Goal: Information Seeking & Learning: Learn about a topic

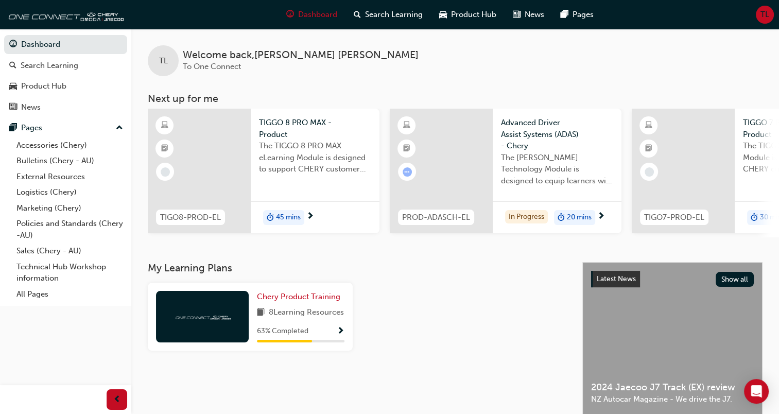
click at [269, 167] on span "The TIGGO 8 PRO MAX eLearning Module is designed to support CHERY customer faci…" at bounding box center [315, 157] width 112 height 35
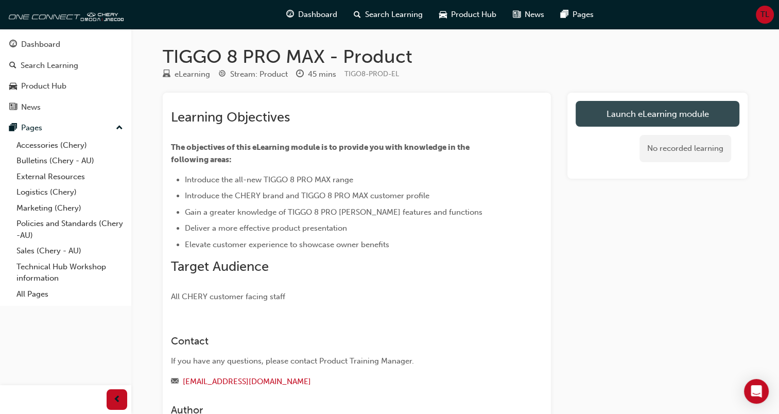
click at [648, 117] on link "Launch eLearning module" at bounding box center [658, 114] width 164 height 26
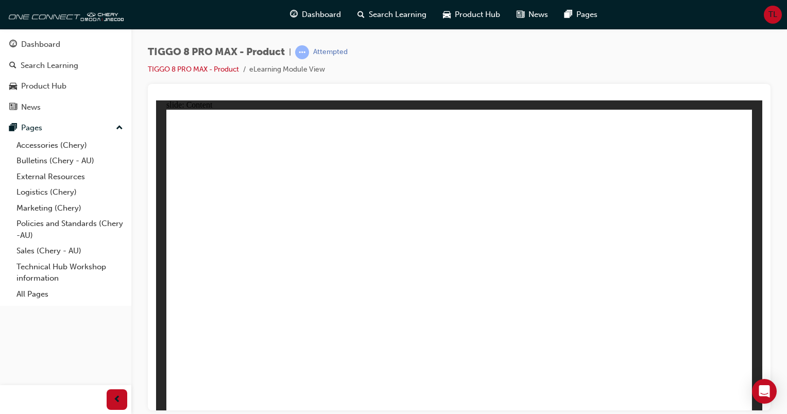
drag, startPoint x: 668, startPoint y: 139, endPoint x: 709, endPoint y: 218, distance: 89.4
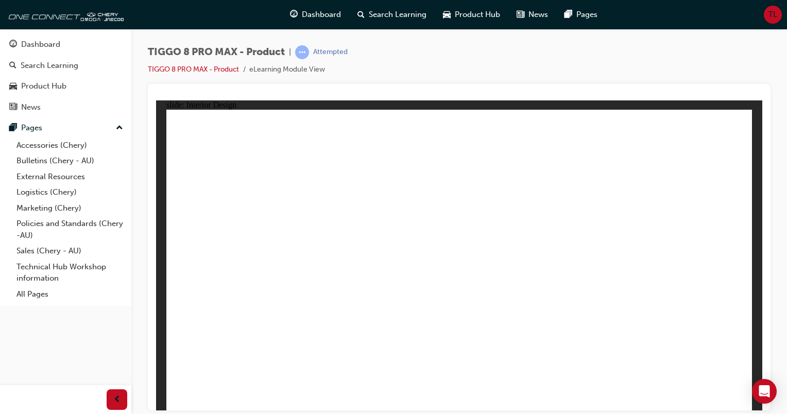
drag, startPoint x: 565, startPoint y: 303, endPoint x: 335, endPoint y: 310, distance: 230.3
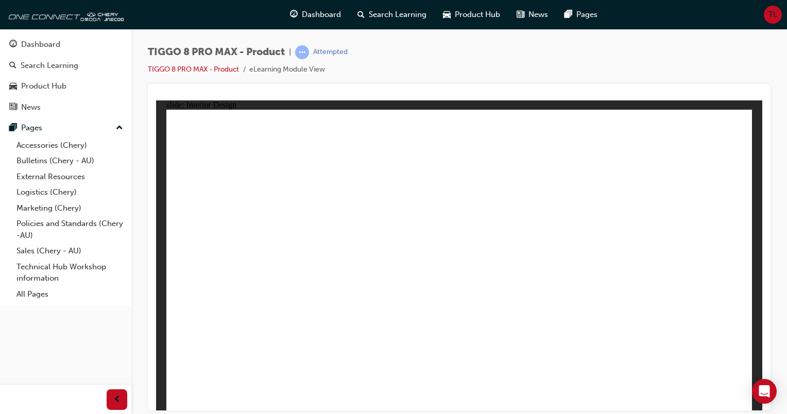
drag, startPoint x: 335, startPoint y: 310, endPoint x: 560, endPoint y: 172, distance: 263.5
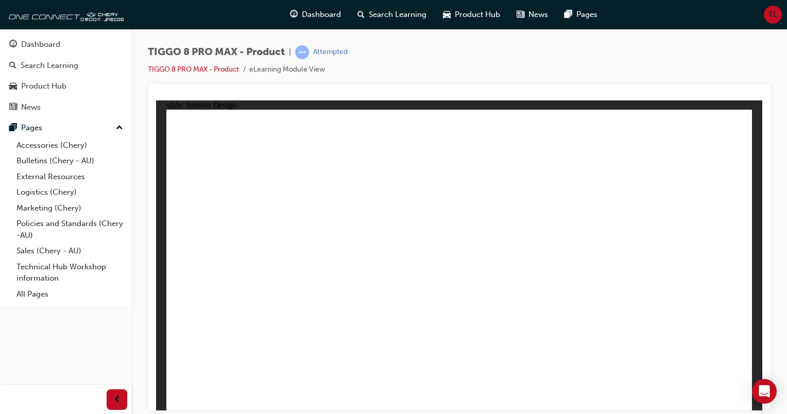
drag, startPoint x: 524, startPoint y: 191, endPoint x: 601, endPoint y: 229, distance: 86.1
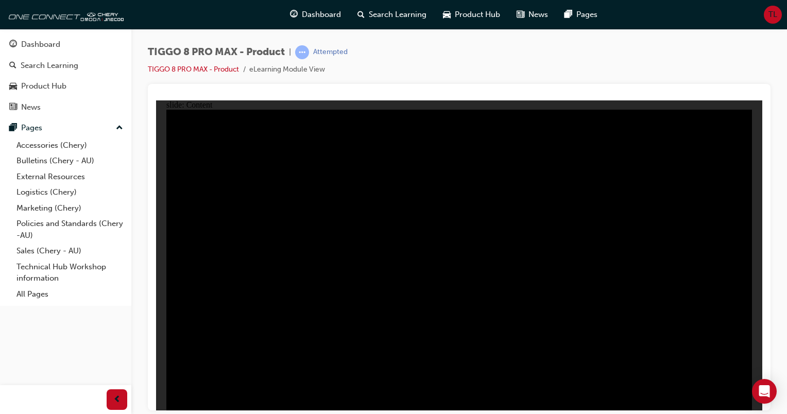
drag, startPoint x: 597, startPoint y: 347, endPoint x: 667, endPoint y: 350, distance: 70.1
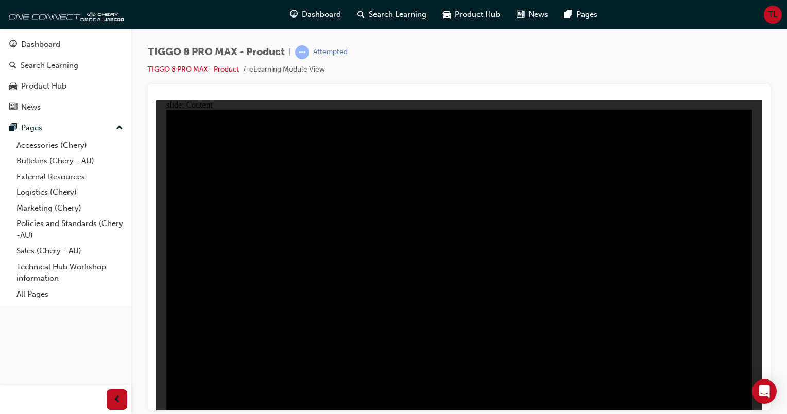
drag, startPoint x: 667, startPoint y: 349, endPoint x: 660, endPoint y: 339, distance: 12.9
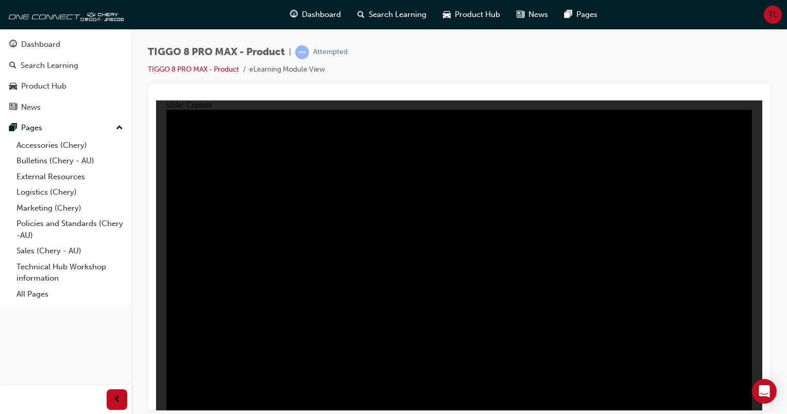
drag, startPoint x: 660, startPoint y: 339, endPoint x: 662, endPoint y: 332, distance: 7.7
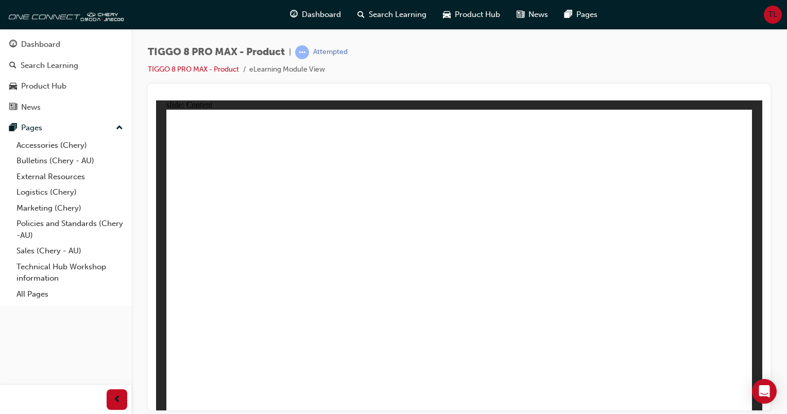
drag, startPoint x: 220, startPoint y: 197, endPoint x: 227, endPoint y: 221, distance: 25.7
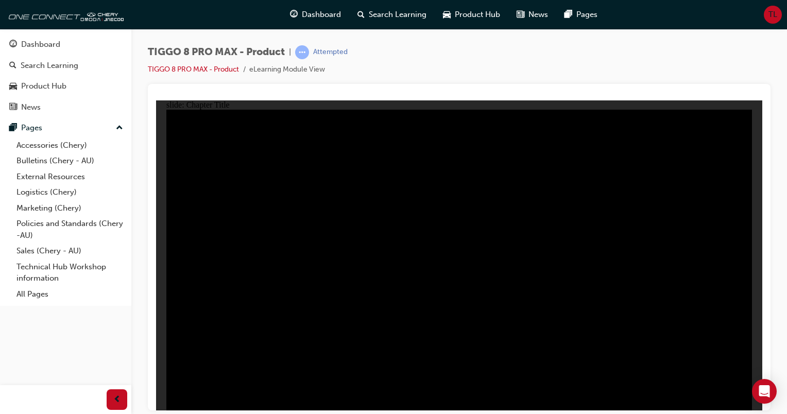
radio input "true"
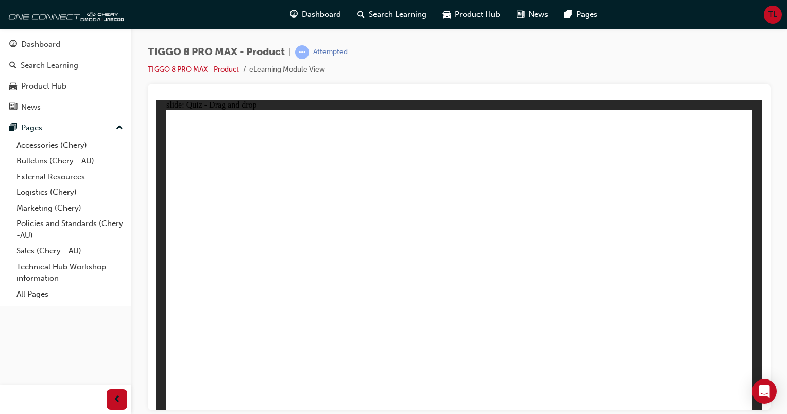
drag, startPoint x: 430, startPoint y: 141, endPoint x: 563, endPoint y: 283, distance: 194.9
drag, startPoint x: 488, startPoint y: 198, endPoint x: 445, endPoint y: 271, distance: 85.0
drag, startPoint x: 660, startPoint y: 156, endPoint x: 221, endPoint y: 291, distance: 459.3
drag, startPoint x: 572, startPoint y: 153, endPoint x: 367, endPoint y: 278, distance: 240.3
drag, startPoint x: 614, startPoint y: 183, endPoint x: 684, endPoint y: 255, distance: 100.5
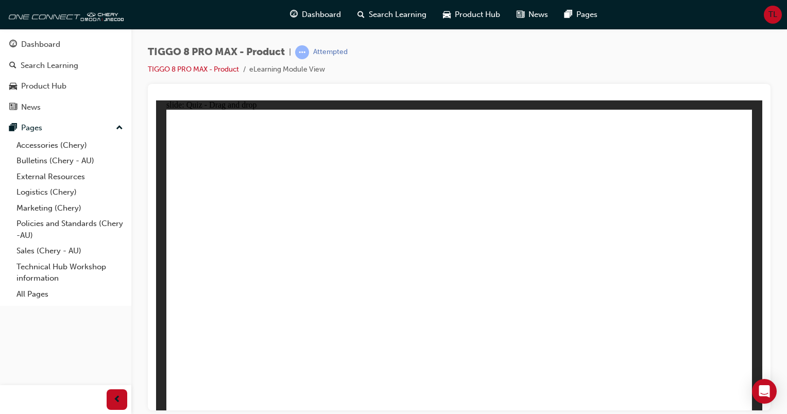
checkbox input "true"
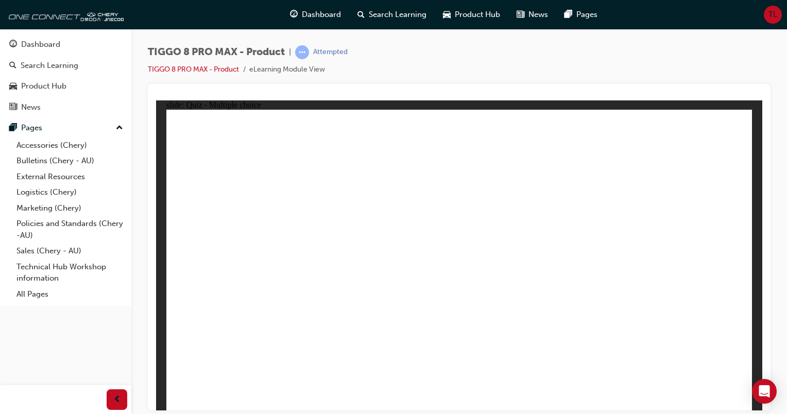
checkbox input "true"
checkbox input "false"
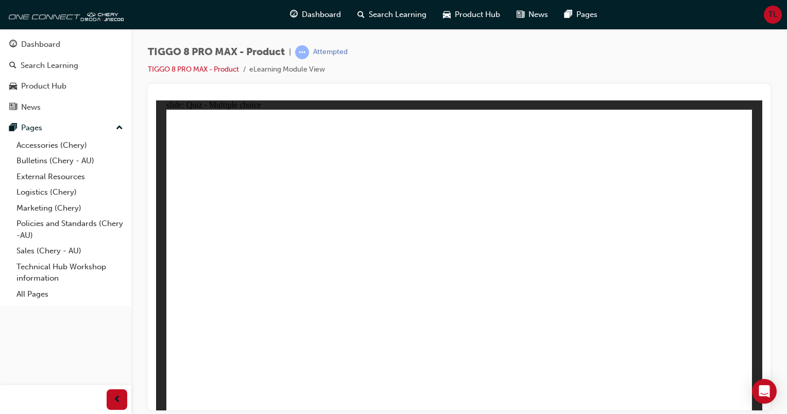
radio input "true"
drag, startPoint x: 529, startPoint y: 164, endPoint x: 561, endPoint y: 304, distance: 143.7
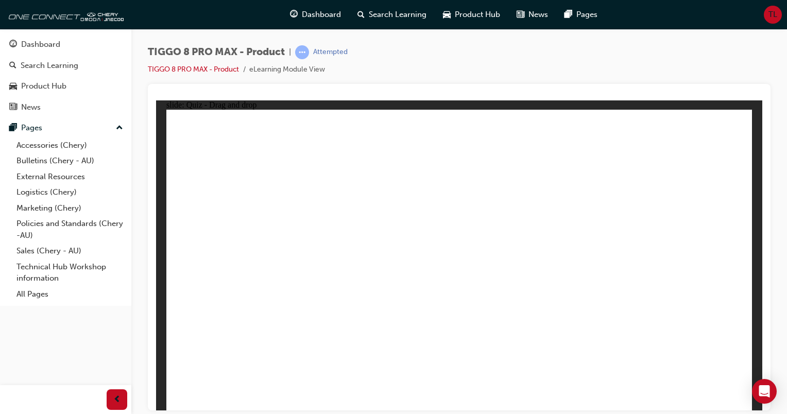
drag, startPoint x: 677, startPoint y: 139, endPoint x: 593, endPoint y: 291, distance: 173.8
drag, startPoint x: 663, startPoint y: 164, endPoint x: 562, endPoint y: 317, distance: 183.5
drag, startPoint x: 571, startPoint y: 145, endPoint x: 581, endPoint y: 309, distance: 164.1
drag, startPoint x: 585, startPoint y: 182, endPoint x: 371, endPoint y: 283, distance: 236.1
drag, startPoint x: 560, startPoint y: 183, endPoint x: 353, endPoint y: 286, distance: 231.4
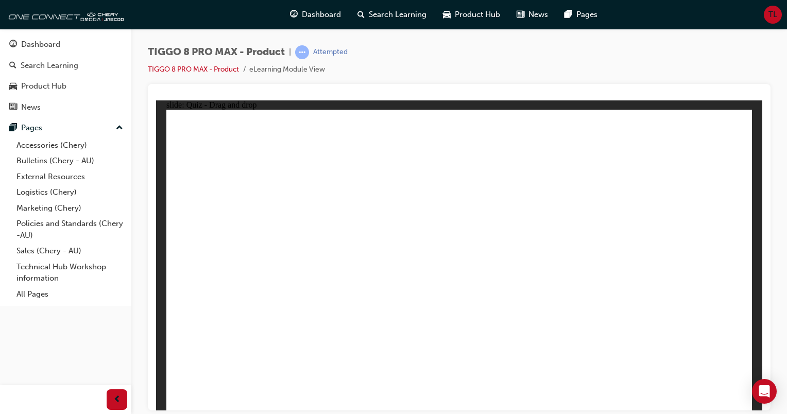
drag, startPoint x: 531, startPoint y: 191, endPoint x: 270, endPoint y: 304, distance: 284.9
drag, startPoint x: 571, startPoint y: 182, endPoint x: 281, endPoint y: 300, distance: 313.0
drag, startPoint x: 550, startPoint y: 181, endPoint x: 570, endPoint y: 309, distance: 130.3
drag, startPoint x: 453, startPoint y: 160, endPoint x: 560, endPoint y: 293, distance: 171.0
drag, startPoint x: 560, startPoint y: 293, endPoint x: 305, endPoint y: 288, distance: 255.5
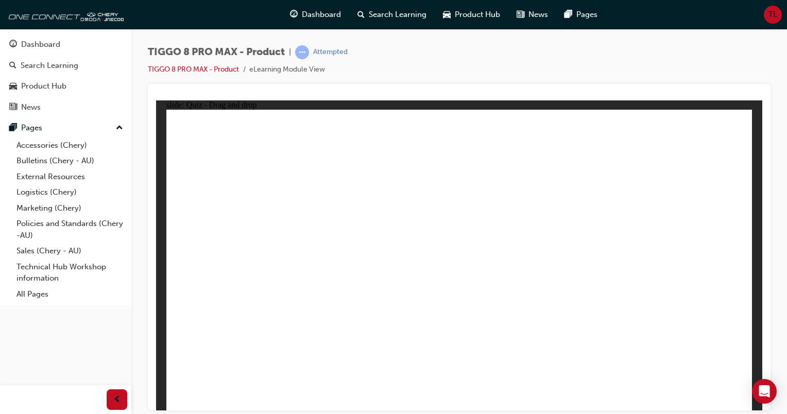
drag, startPoint x: 455, startPoint y: 163, endPoint x: 578, endPoint y: 326, distance: 204.4
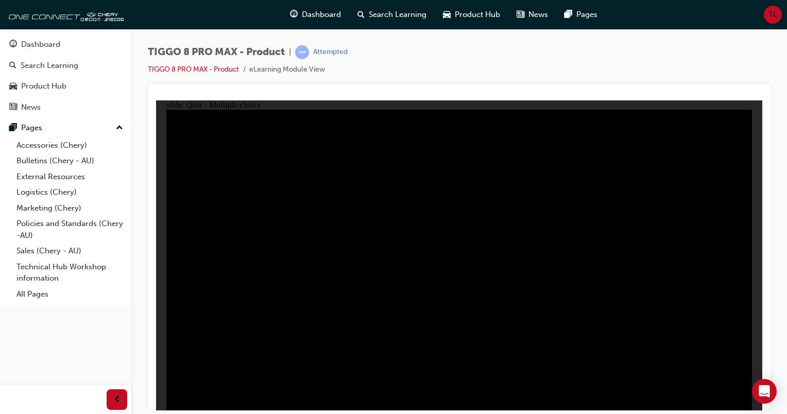
radio input "true"
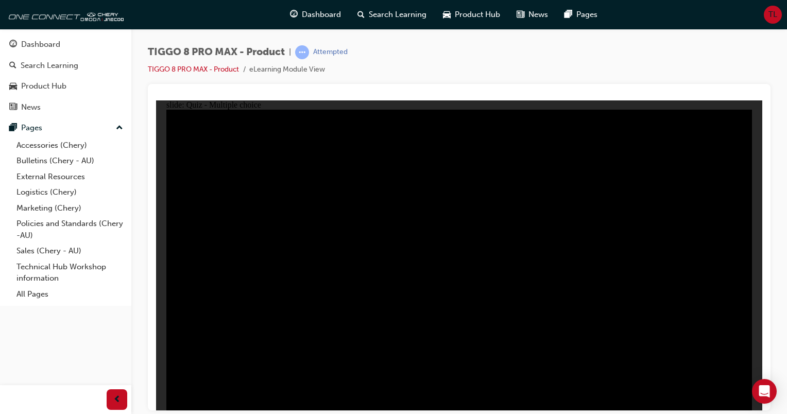
radio input "true"
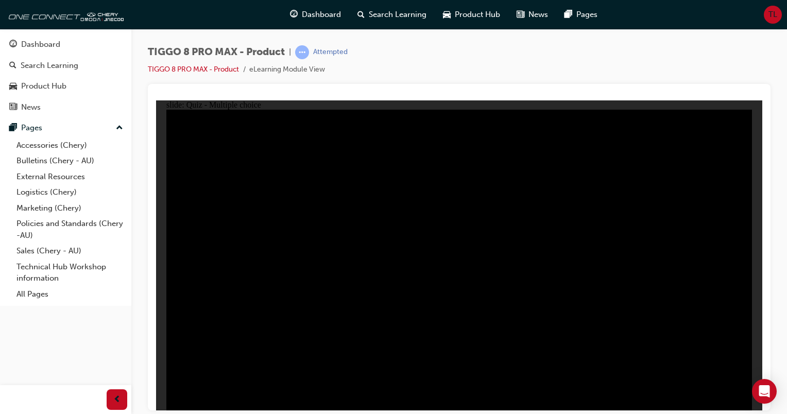
checkbox input "true"
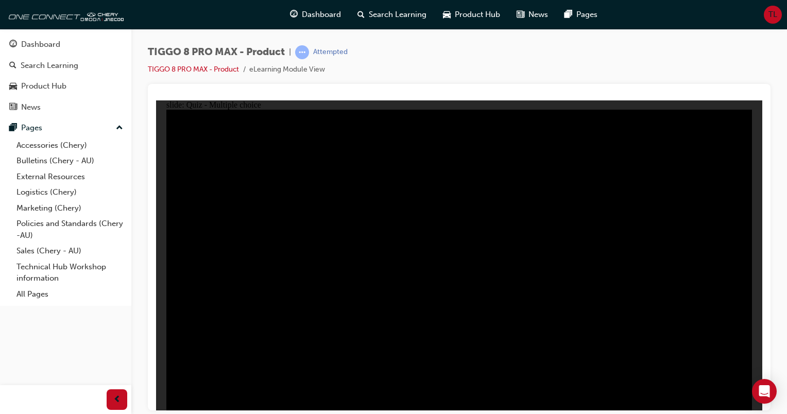
checkbox input "true"
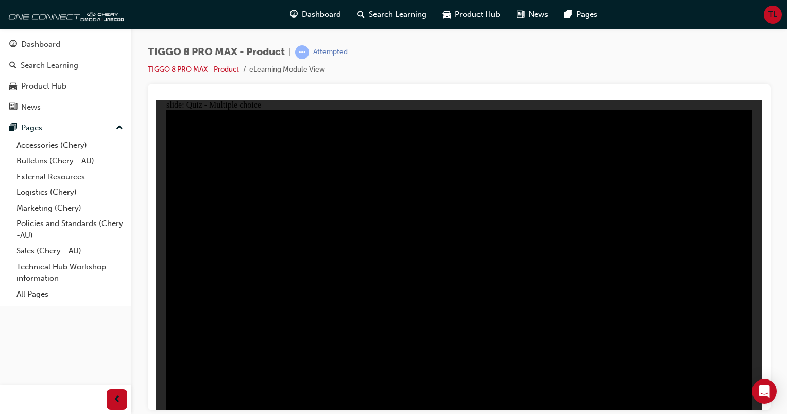
checkbox input "true"
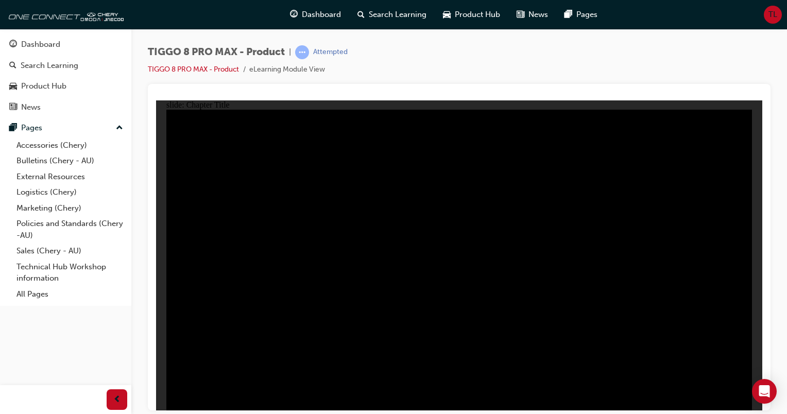
radio input "true"
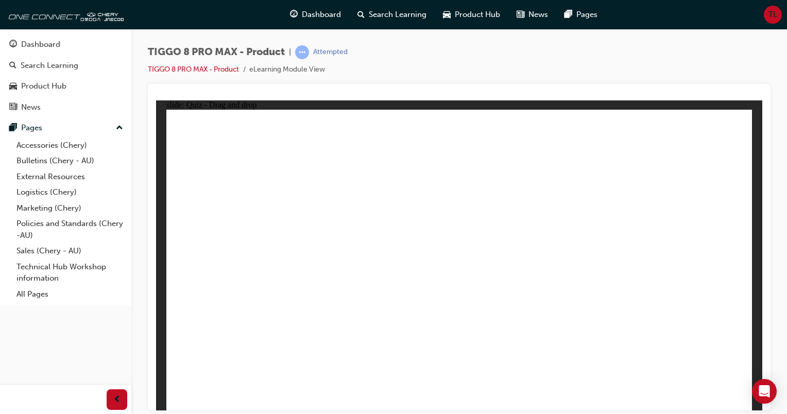
drag, startPoint x: 432, startPoint y: 139, endPoint x: 546, endPoint y: 277, distance: 178.9
drag, startPoint x: 545, startPoint y: 138, endPoint x: 338, endPoint y: 272, distance: 246.5
drag, startPoint x: 663, startPoint y: 139, endPoint x: 222, endPoint y: 281, distance: 463.5
drag, startPoint x: 502, startPoint y: 213, endPoint x: 461, endPoint y: 271, distance: 71.0
drag, startPoint x: 606, startPoint y: 214, endPoint x: 673, endPoint y: 316, distance: 121.8
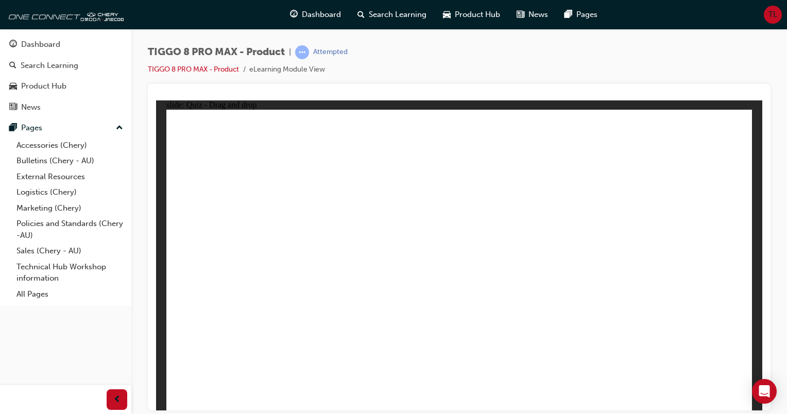
checkbox input "true"
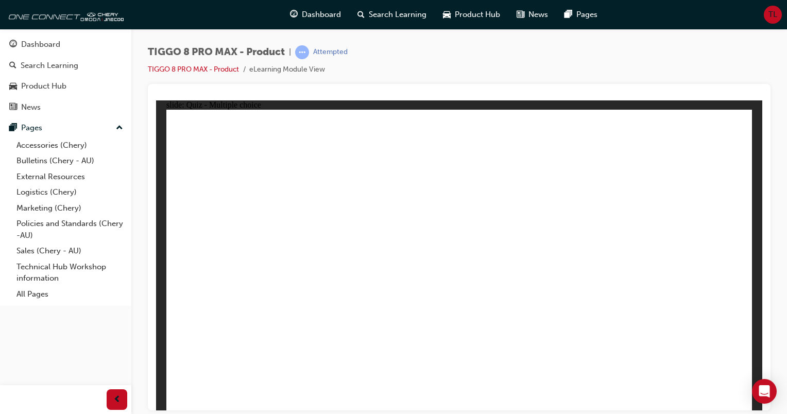
radio input "true"
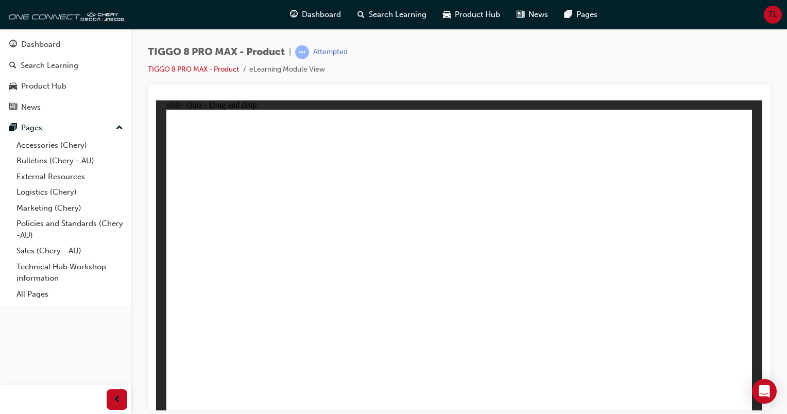
drag, startPoint x: 645, startPoint y: 135, endPoint x: 587, endPoint y: 271, distance: 147.9
drag, startPoint x: 705, startPoint y: 164, endPoint x: 390, endPoint y: 300, distance: 343.4
drag, startPoint x: 651, startPoint y: 170, endPoint x: 251, endPoint y: 305, distance: 421.6
drag, startPoint x: 554, startPoint y: 162, endPoint x: 561, endPoint y: 286, distance: 124.9
drag, startPoint x: 552, startPoint y: 138, endPoint x: 520, endPoint y: 295, distance: 159.9
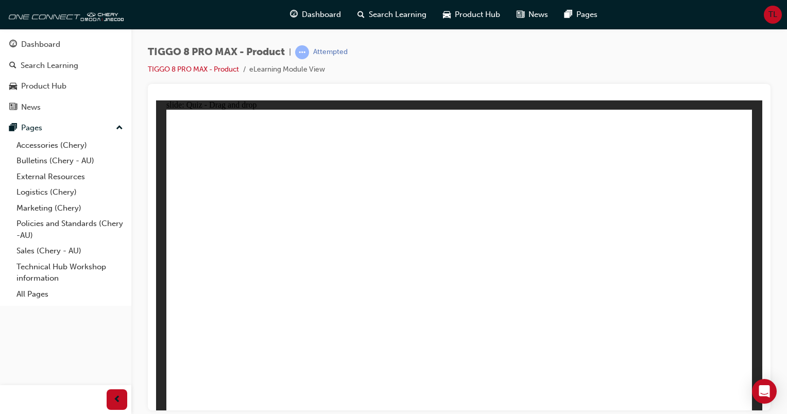
drag, startPoint x: 461, startPoint y: 302, endPoint x: 455, endPoint y: 314, distance: 13.4
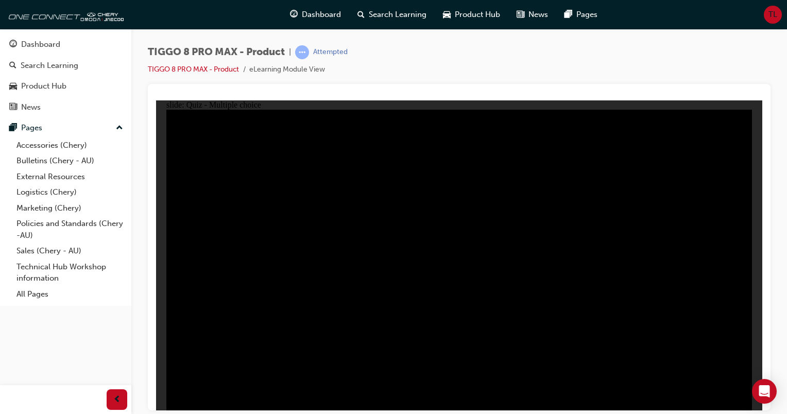
radio input "true"
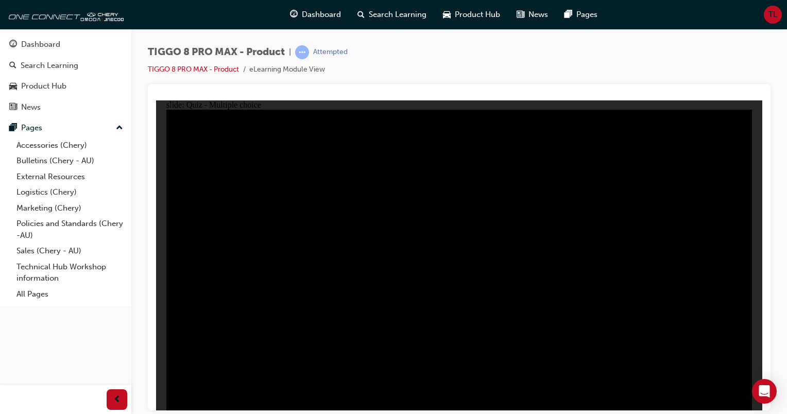
radio input "true"
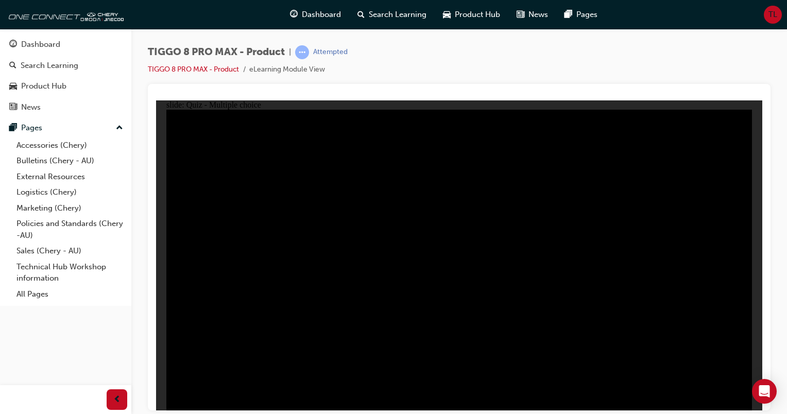
drag, startPoint x: 466, startPoint y: 297, endPoint x: 460, endPoint y: 335, distance: 39.0
checkbox input "true"
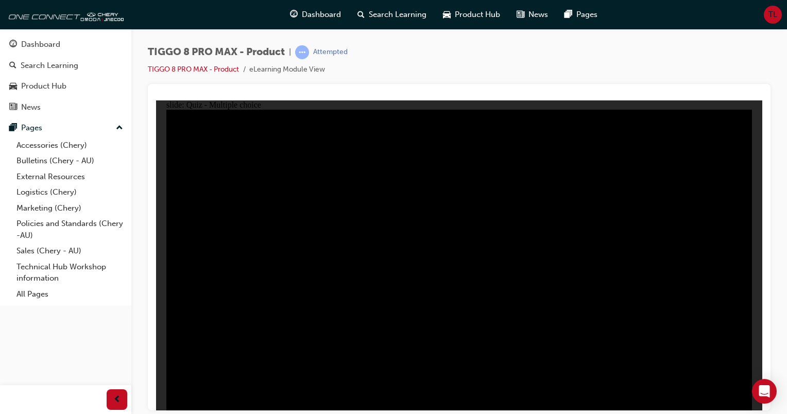
drag, startPoint x: 469, startPoint y: 331, endPoint x: 604, endPoint y: 355, distance: 136.7
checkbox input "true"
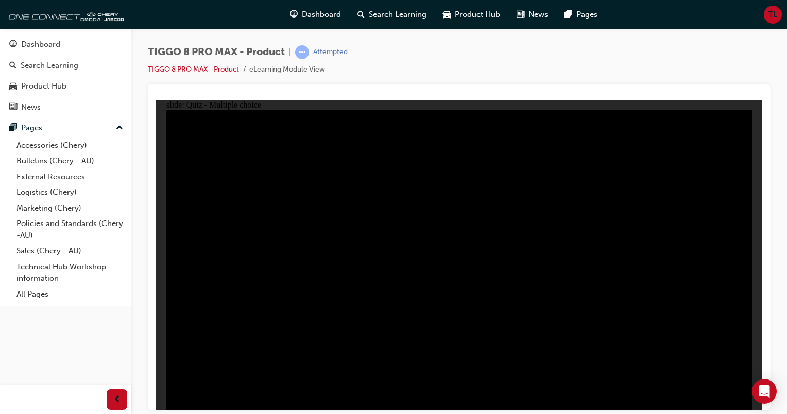
checkbox input "true"
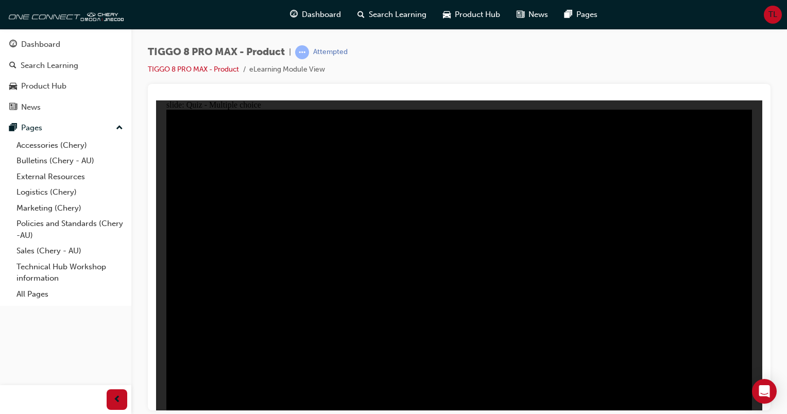
checkbox input "true"
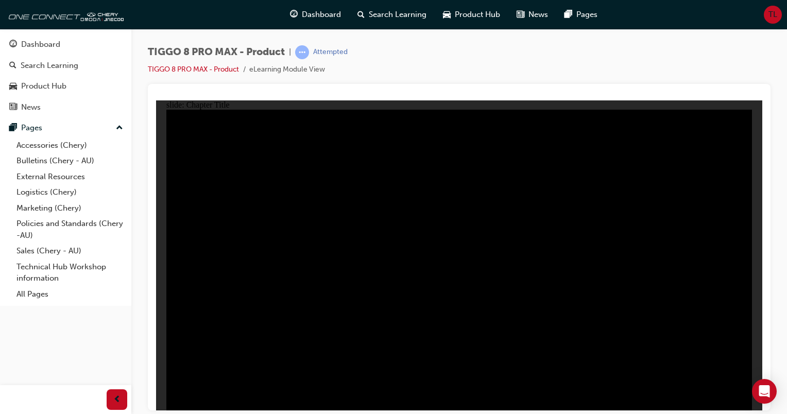
radio input "true"
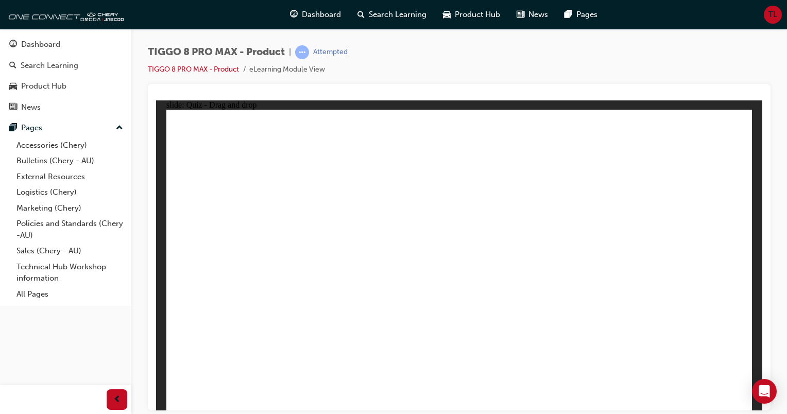
drag, startPoint x: 447, startPoint y: 149, endPoint x: 573, endPoint y: 285, distance: 184.7
drag, startPoint x: 510, startPoint y: 203, endPoint x: 482, endPoint y: 273, distance: 75.4
drag, startPoint x: 556, startPoint y: 123, endPoint x: 371, endPoint y: 250, distance: 224.7
drag, startPoint x: 587, startPoint y: 188, endPoint x: 646, endPoint y: 259, distance: 91.7
drag, startPoint x: 680, startPoint y: 142, endPoint x: 237, endPoint y: 274, distance: 462.2
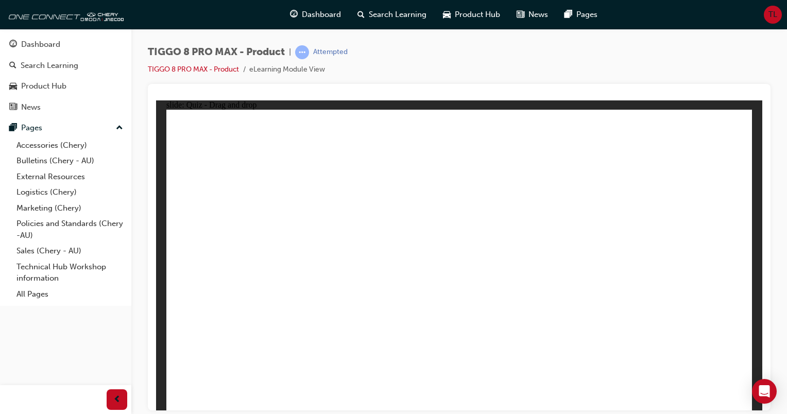
checkbox input "true"
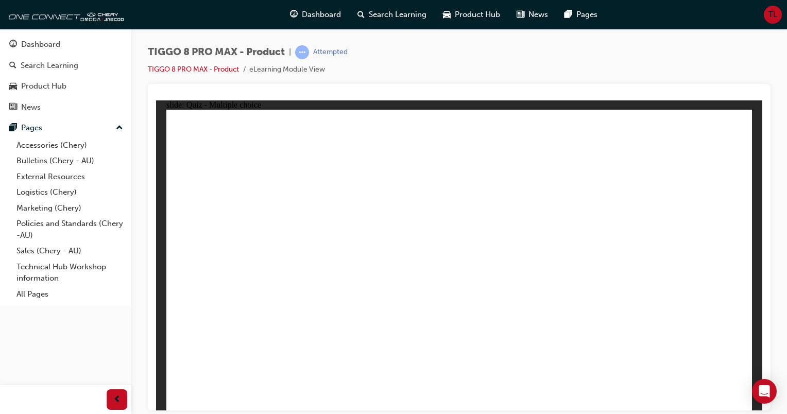
checkbox input "true"
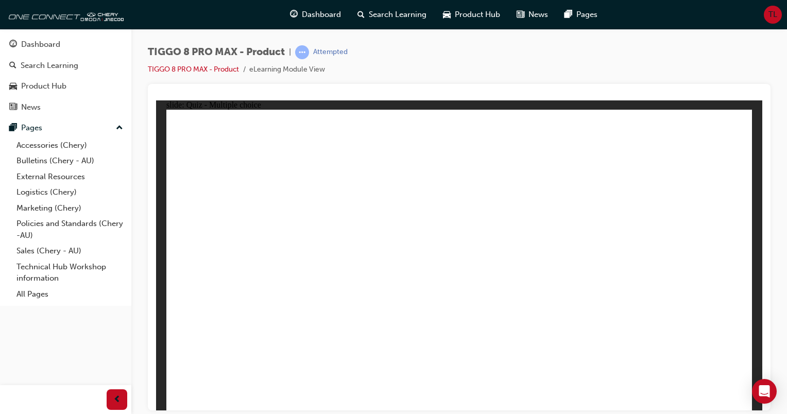
radio input "false"
radio input "true"
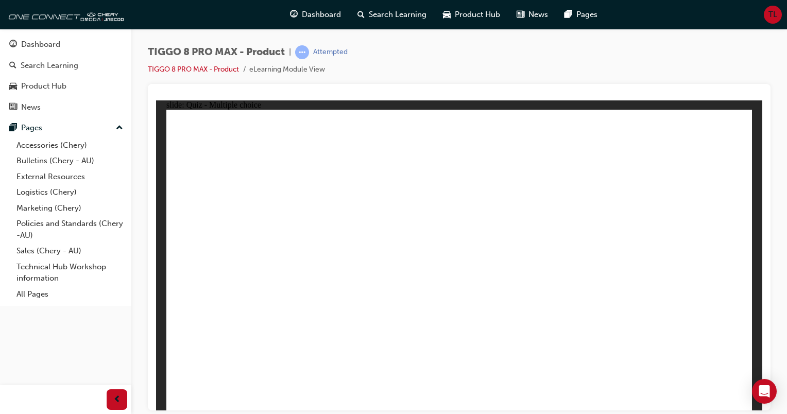
drag, startPoint x: 655, startPoint y: 143, endPoint x: 478, endPoint y: 281, distance: 224.6
drag, startPoint x: 564, startPoint y: 165, endPoint x: 581, endPoint y: 287, distance: 122.6
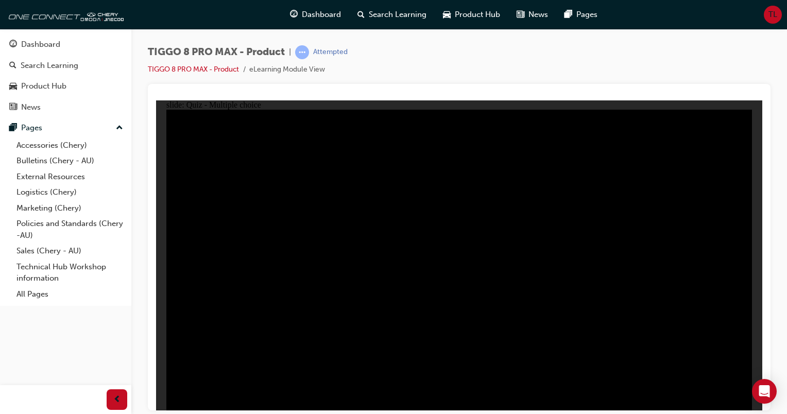
radio input "true"
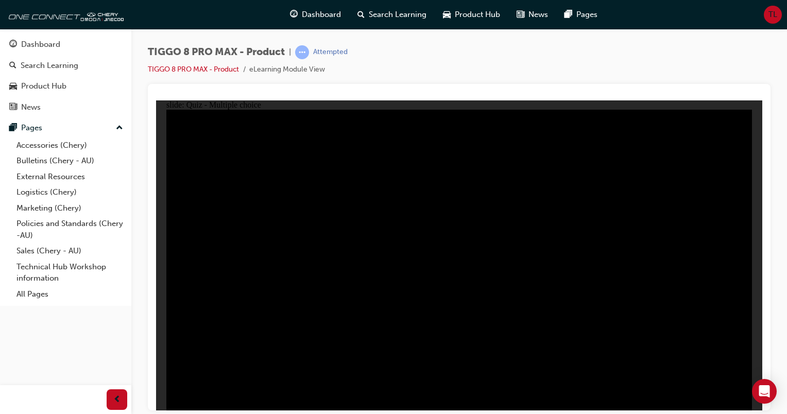
radio input "true"
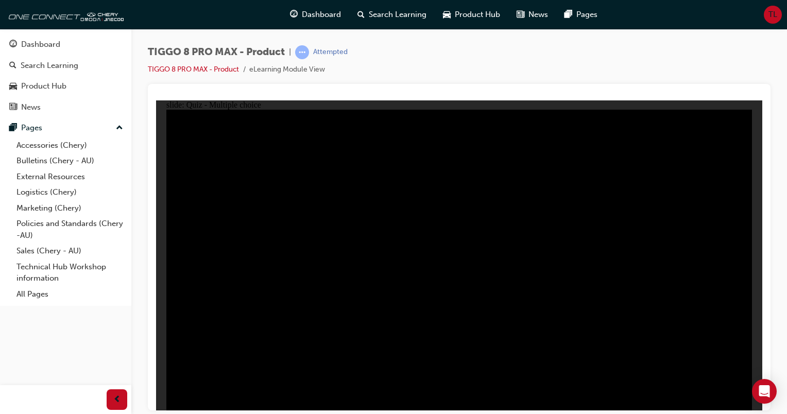
checkbox input "true"
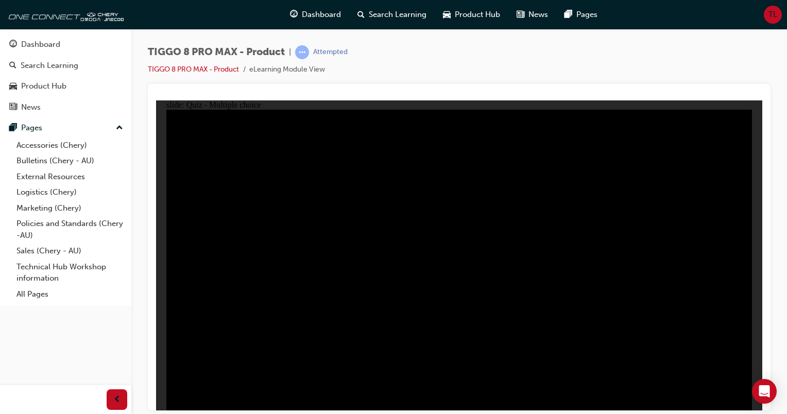
checkbox input "true"
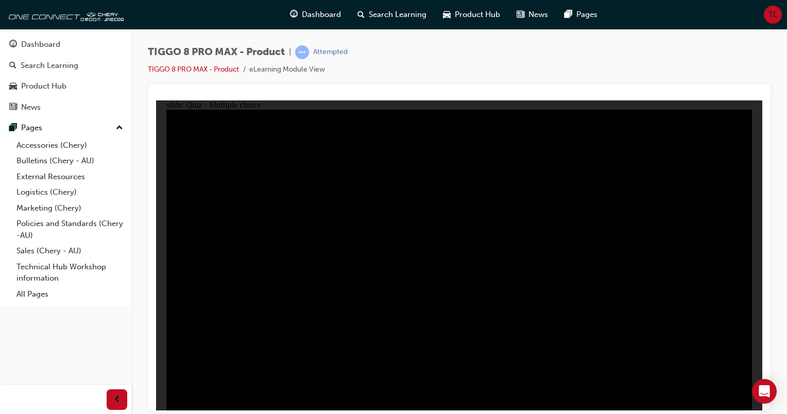
checkbox input "true"
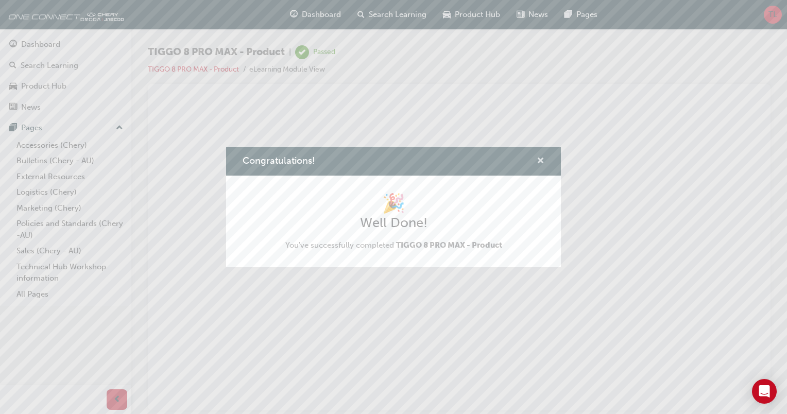
click at [539, 159] on span "cross-icon" at bounding box center [541, 161] width 8 height 9
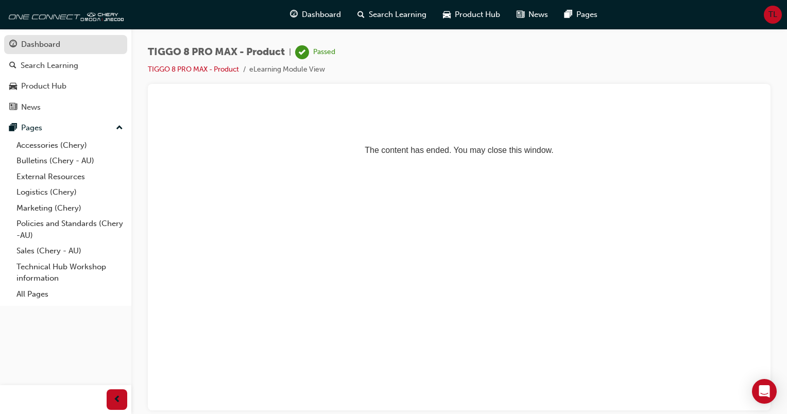
click at [59, 49] on div "Dashboard" at bounding box center [40, 45] width 39 height 12
